Goal: Information Seeking & Learning: Learn about a topic

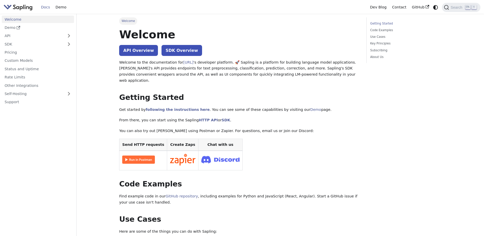
click at [385, 23] on link "Getting Started" at bounding box center [404, 23] width 69 height 5
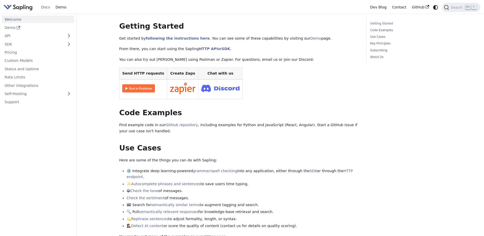
scroll to position [46, 0]
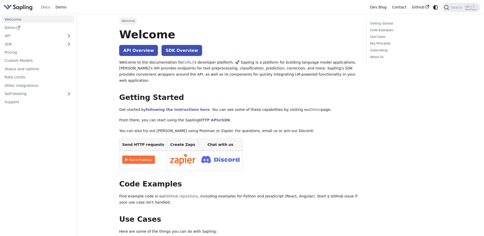
drag, startPoint x: 92, startPoint y: 48, endPoint x: 90, endPoint y: 48, distance: 2.8
click at [29, 18] on link "Welcome" at bounding box center [38, 19] width 72 height 7
click at [13, 21] on link "Welcome" at bounding box center [38, 19] width 72 height 7
click at [48, 36] on link "API" at bounding box center [33, 35] width 62 height 7
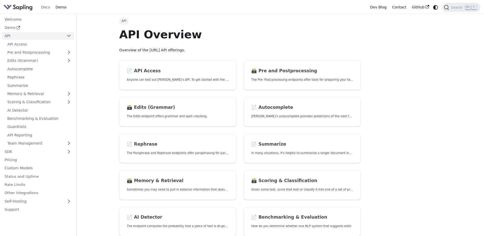
click at [48, 36] on link "API" at bounding box center [33, 35] width 62 height 7
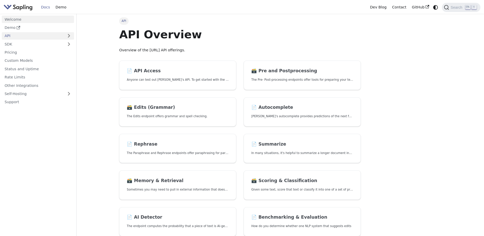
click at [22, 16] on link "Welcome" at bounding box center [38, 19] width 72 height 7
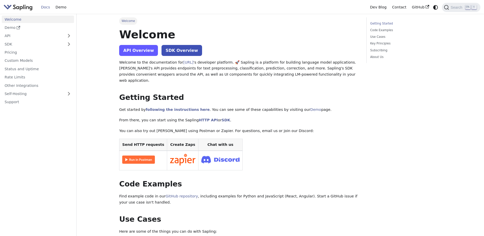
click at [130, 49] on link "API Overview" at bounding box center [138, 50] width 39 height 11
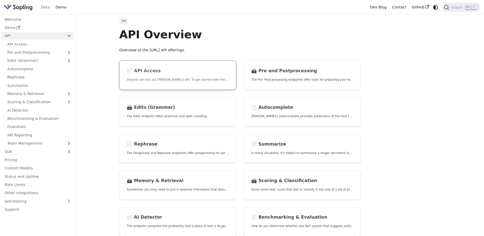
click at [154, 77] on link "📄️ API Access Anyone can test out [PERSON_NAME]'s API. To get started with the …" at bounding box center [177, 74] width 117 height 29
click at [19, 7] on img "Main" at bounding box center [18, 7] width 29 height 7
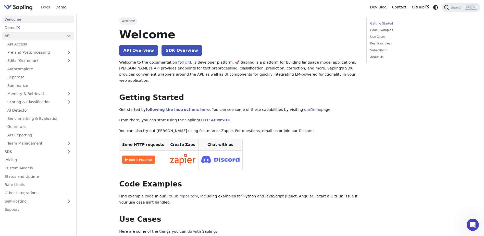
click at [59, 34] on link "API" at bounding box center [33, 35] width 62 height 7
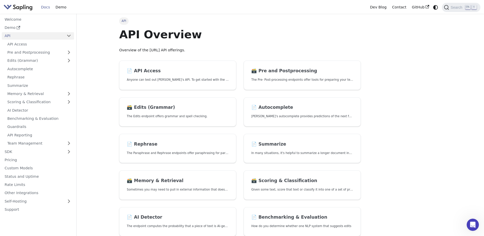
click at [59, 34] on link "API" at bounding box center [33, 35] width 62 height 7
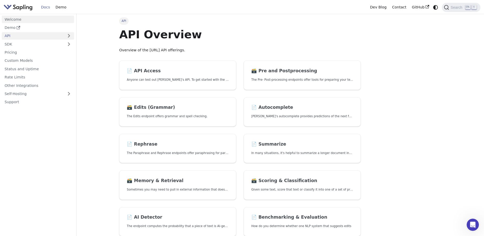
click at [30, 18] on link "Welcome" at bounding box center [38, 19] width 72 height 7
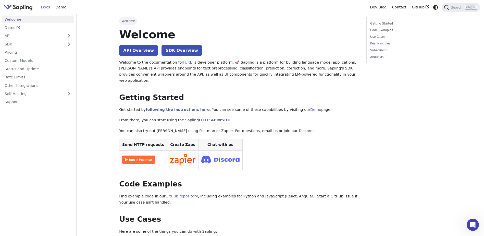
scroll to position [228, 0]
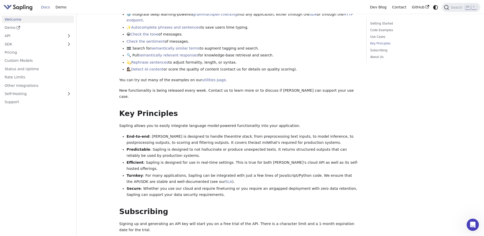
click at [95, 96] on main "Welcome On this page Welcome API Overview SDK Overview Welcome to the documenta…" at bounding box center [280, 64] width 407 height 557
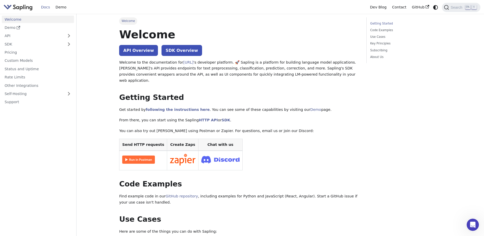
click at [22, 5] on img "Main" at bounding box center [18, 7] width 29 height 7
click at [460, 7] on span "Search" at bounding box center [457, 7] width 16 height 4
click at [9, 20] on link "Welcome" at bounding box center [38, 19] width 72 height 7
